Goal: Transaction & Acquisition: Download file/media

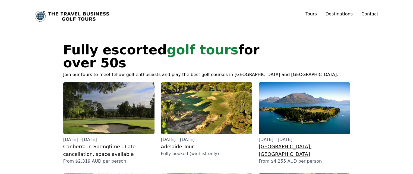
click at [279, 98] on img at bounding box center [303, 108] width 91 height 52
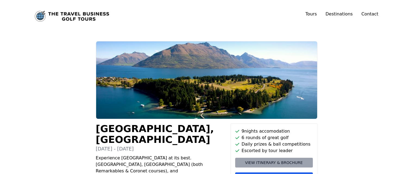
click at [272, 164] on span "View itinerary & brochure" at bounding box center [274, 162] width 58 height 5
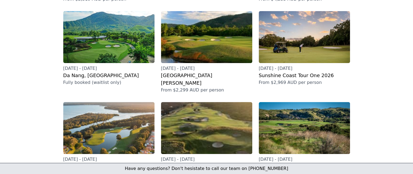
scroll to position [165, 0]
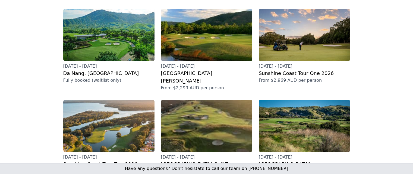
click at [191, 103] on img at bounding box center [206, 126] width 91 height 52
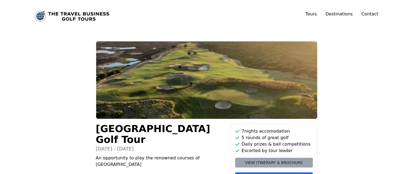
click at [293, 162] on span "View itinerary & brochure" at bounding box center [274, 162] width 58 height 5
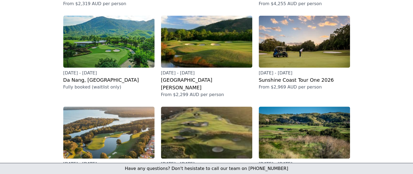
scroll to position [169, 0]
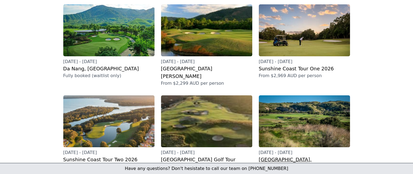
click at [302, 100] on img at bounding box center [303, 121] width 91 height 52
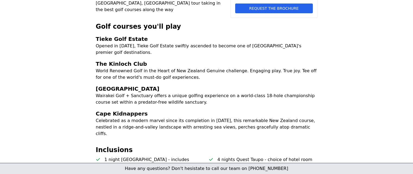
scroll to position [121, 0]
